Goal: Information Seeking & Learning: Learn about a topic

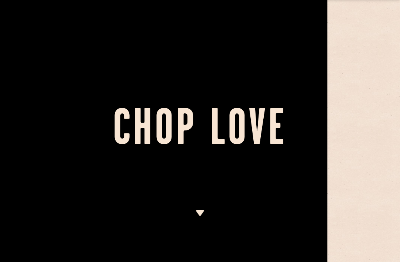
scroll to position [0, 85]
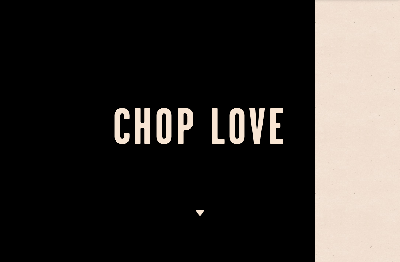
click at [215, 222] on div at bounding box center [115, 131] width 400 height 262
click at [193, 218] on div at bounding box center [115, 131] width 400 height 262
click at [200, 221] on div at bounding box center [200, 236] width 9 height 52
click at [204, 214] on img at bounding box center [200, 213] width 9 height 6
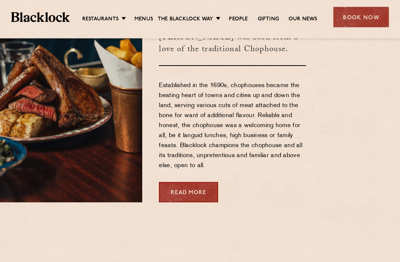
scroll to position [295, 85]
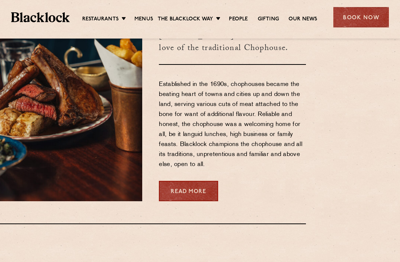
click at [145, 22] on link "Menus" at bounding box center [144, 19] width 19 height 7
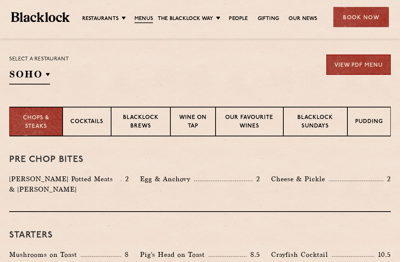
scroll to position [236, 0]
click at [105, 67] on div "Select a restaurant [GEOGRAPHIC_DATA] [GEOGRAPHIC_DATA] [GEOGRAPHIC_DATA] [GEOG…" at bounding box center [200, 69] width 382 height 30
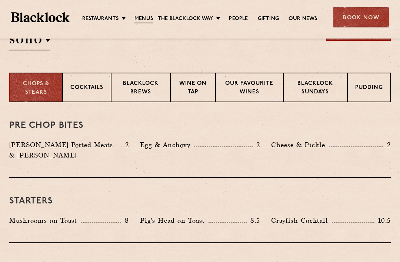
scroll to position [254, 0]
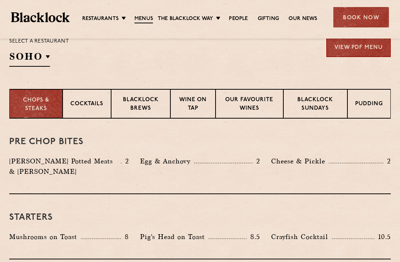
click at [82, 103] on p "Cocktails" at bounding box center [86, 104] width 33 height 9
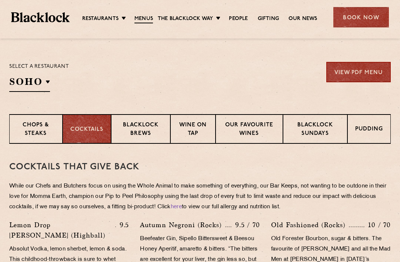
scroll to position [229, 0]
click at [24, 142] on div "Chops & Steaks" at bounding box center [35, 130] width 53 height 30
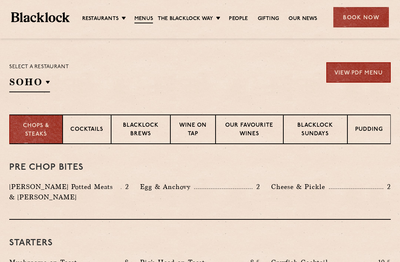
click at [146, 125] on p "Blacklock Brews" at bounding box center [141, 130] width 44 height 17
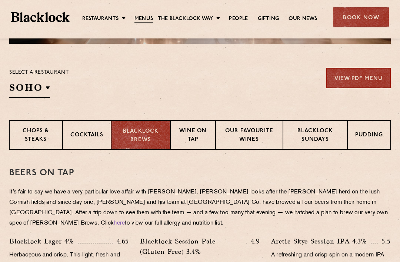
scroll to position [217, 0]
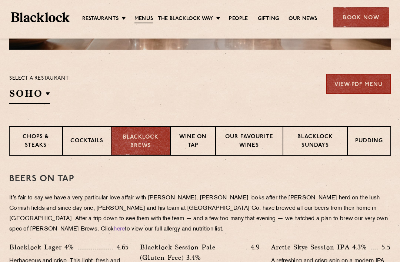
click at [49, 135] on p "Chops & Steaks" at bounding box center [36, 141] width 38 height 17
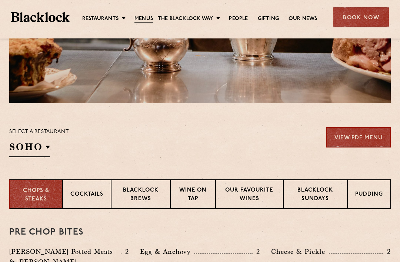
scroll to position [164, 0]
click at [33, 151] on h2 "SOHO" at bounding box center [29, 148] width 41 height 17
click at [0, 0] on p "City" at bounding box center [0, 0] width 0 height 0
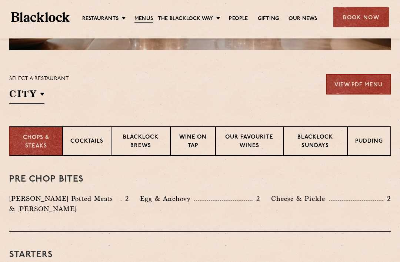
scroll to position [217, 0]
click at [86, 142] on p "Cocktails" at bounding box center [86, 142] width 33 height 9
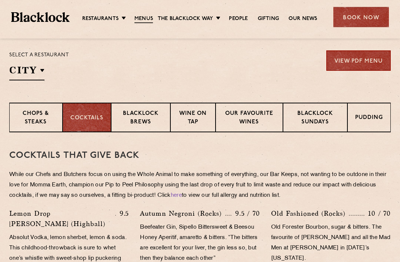
scroll to position [241, 0]
click at [0, 0] on p "[GEOGRAPHIC_DATA]" at bounding box center [0, 0] width 0 height 0
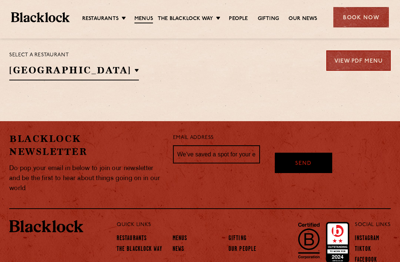
click at [344, 100] on section "Select a restaurant [GEOGRAPHIC_DATA] [GEOGRAPHIC_DATA] [GEOGRAPHIC_DATA] [GEOG…" at bounding box center [200, 64] width 400 height 76
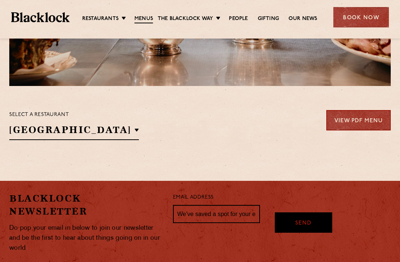
scroll to position [179, 0]
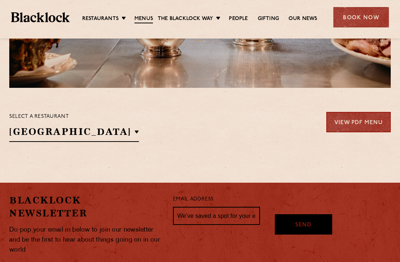
click at [347, 122] on link "View PDF Menu" at bounding box center [359, 122] width 64 height 20
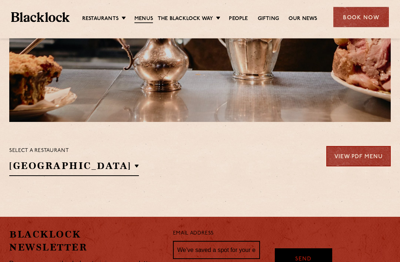
scroll to position [145, 0]
click at [0, 0] on p "Soho" at bounding box center [0, 0] width 0 height 0
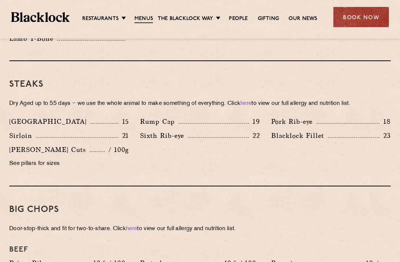
scroll to position [680, 0]
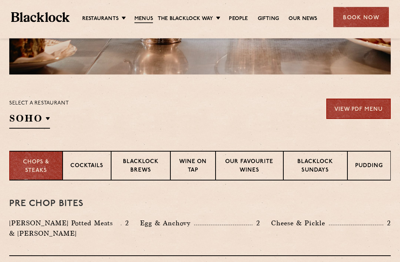
scroll to position [192, 0]
click at [0, 0] on p "[GEOGRAPHIC_DATA]" at bounding box center [0, 0] width 0 height 0
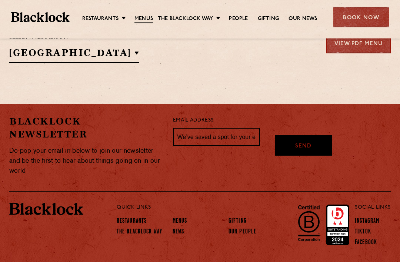
scroll to position [259, 0]
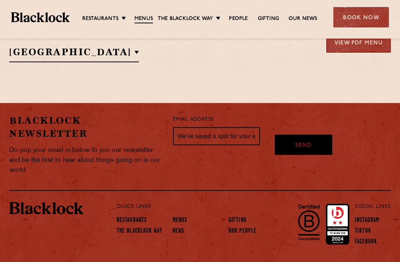
click at [128, 218] on link "Restaurants" at bounding box center [132, 220] width 30 height 7
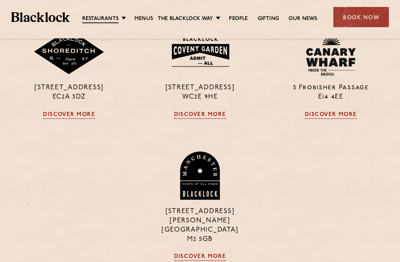
scroll to position [482, 0]
click at [213, 112] on link "Discover More" at bounding box center [200, 115] width 52 height 7
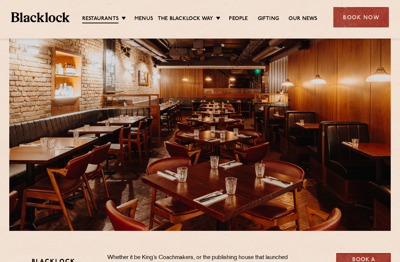
scroll to position [36, 0]
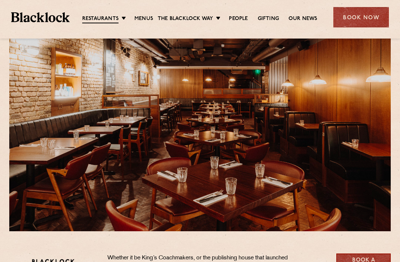
click at [143, 16] on link "Menus" at bounding box center [144, 18] width 19 height 7
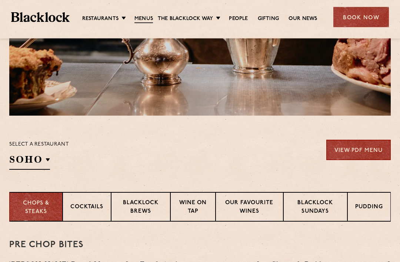
scroll to position [152, 0]
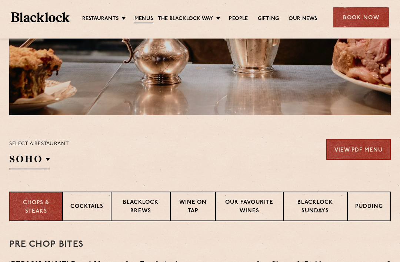
click at [0, 0] on p "Covent Garden" at bounding box center [0, 0] width 0 height 0
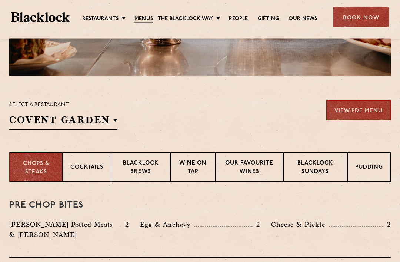
scroll to position [191, 0]
click at [82, 165] on p "Cocktails" at bounding box center [86, 167] width 33 height 9
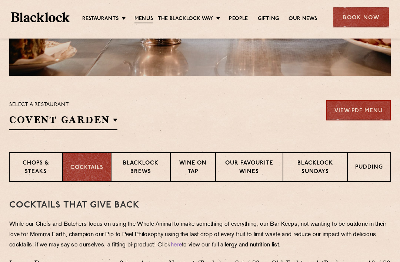
click at [0, 0] on p "Canary Wharf" at bounding box center [0, 0] width 0 height 0
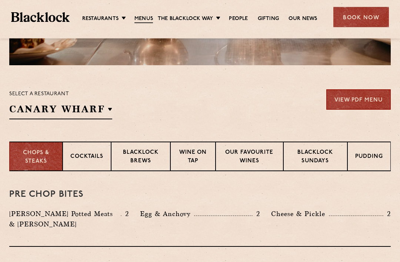
scroll to position [201, 0]
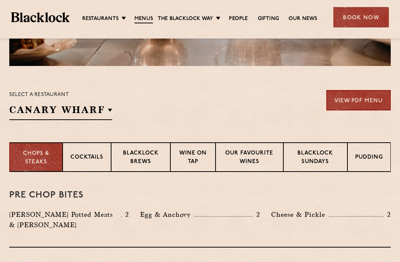
click at [66, 122] on section "Select a restaurant Canary Wharf Soho Birmingham City Shoreditch Covent Garden …" at bounding box center [200, 104] width 400 height 76
click at [0, 0] on p "[GEOGRAPHIC_DATA]" at bounding box center [0, 0] width 0 height 0
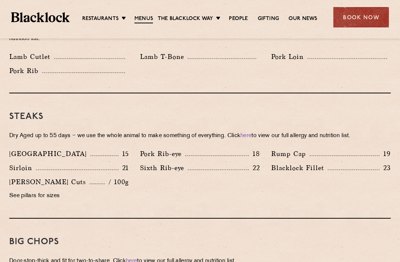
scroll to position [659, 0]
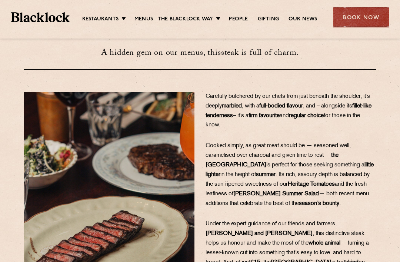
scroll to position [69, 0]
